Goal: Task Accomplishment & Management: Manage account settings

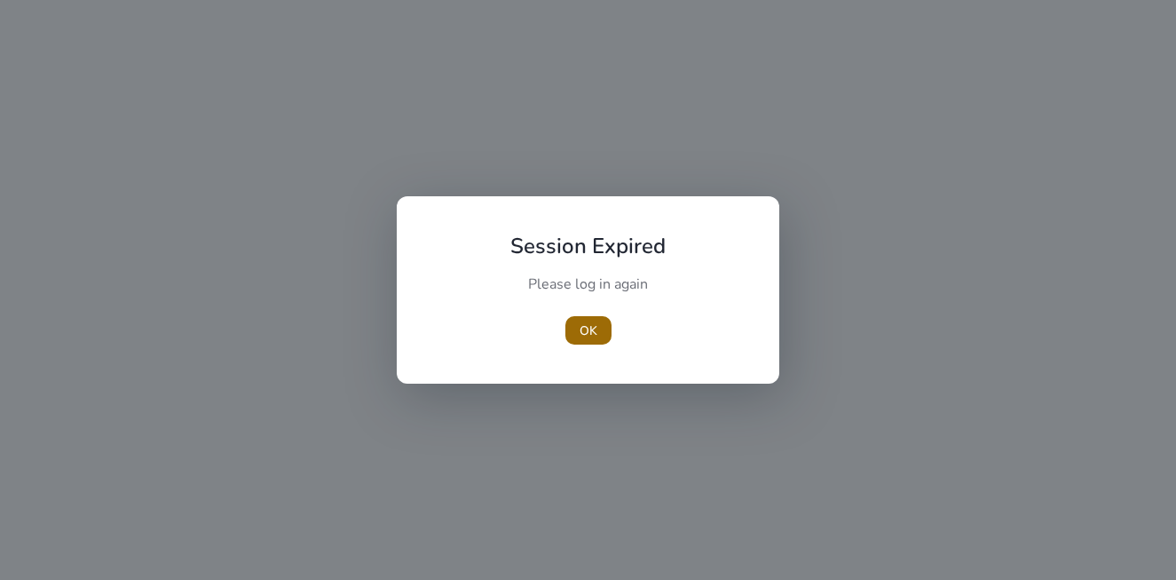
click at [591, 337] on span "OK" at bounding box center [589, 330] width 18 height 19
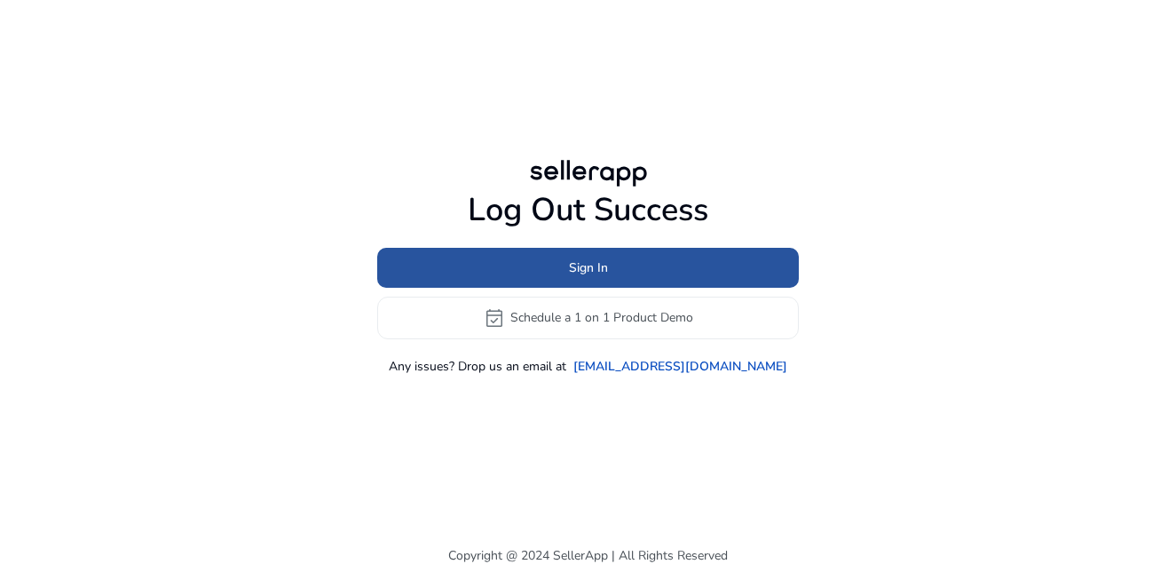
click at [573, 266] on span "Sign In" at bounding box center [588, 267] width 39 height 19
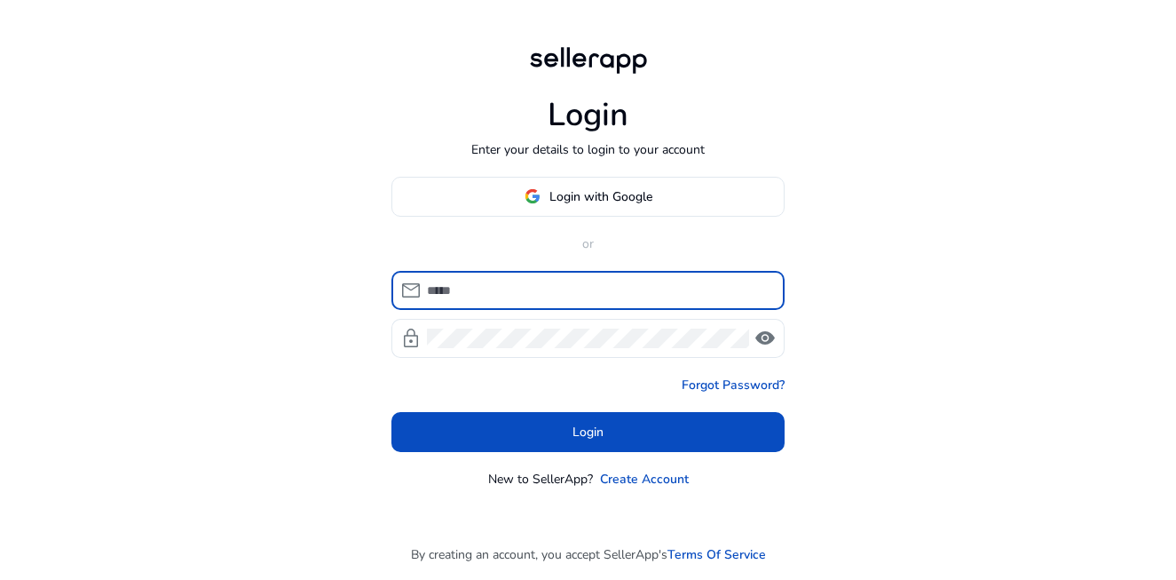
click at [550, 298] on input at bounding box center [599, 291] width 344 height 20
click at [505, 297] on input at bounding box center [599, 291] width 344 height 20
click at [573, 197] on span "Login with Google" at bounding box center [600, 196] width 103 height 19
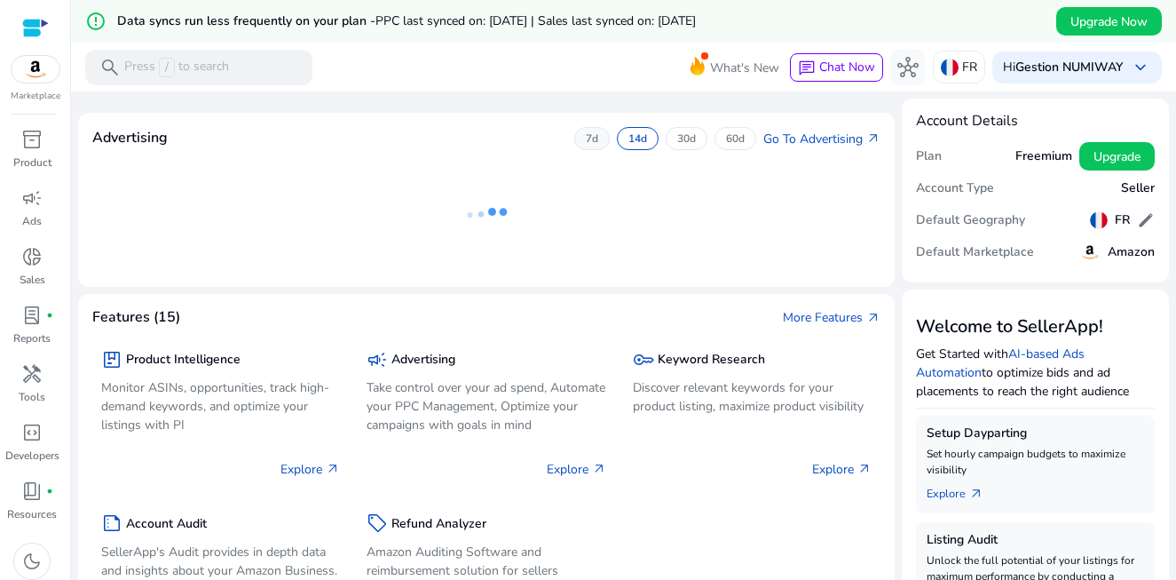
click at [586, 145] on p "7d" at bounding box center [592, 138] width 12 height 14
